Goal: Navigation & Orientation: Find specific page/section

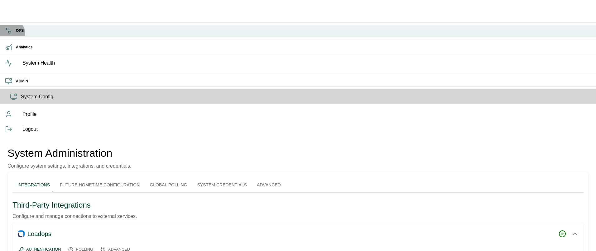
click at [10, 33] on rect at bounding box center [9, 32] width 2 height 2
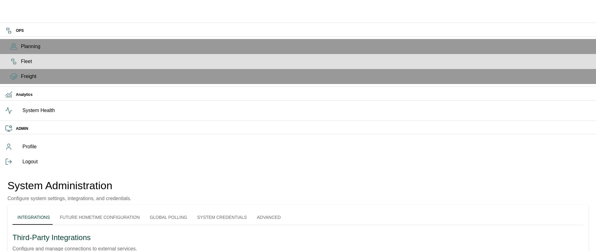
click at [10, 65] on icon at bounding box center [13, 61] width 7 height 7
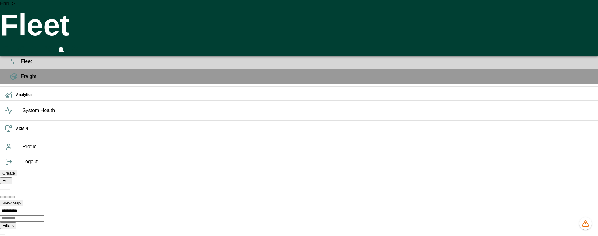
scroll to position [0, 26769]
click at [39, 46] on icon "HomeTime Editor" at bounding box center [34, 51] width 10 height 10
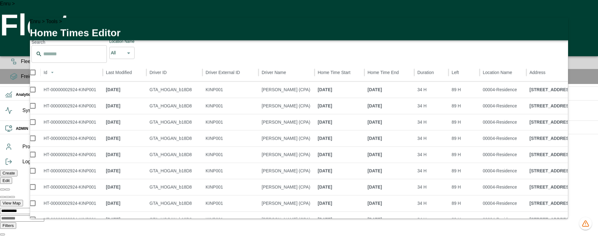
scroll to position [0, 0]
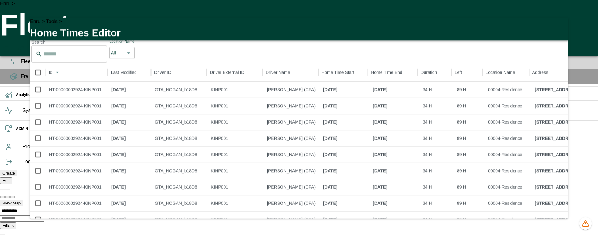
click at [560, 30] on icon "button" at bounding box center [559, 26] width 7 height 7
